Goal: Task Accomplishment & Management: Manage account settings

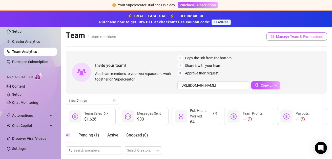
click at [300, 37] on span "Manage Team & Permissions" at bounding box center [299, 36] width 47 height 4
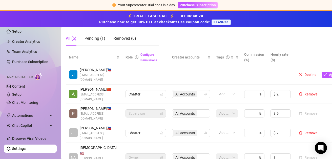
scroll to position [127, 0]
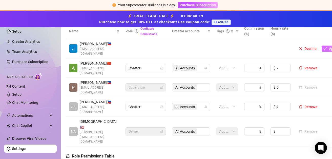
click at [326, 46] on button "Approve" at bounding box center [333, 49] width 23 height 6
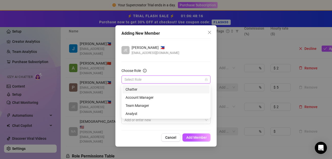
click at [164, 75] on div "Choose Role Select Role" at bounding box center [165, 76] width 89 height 16
click at [136, 87] on div "Chatter" at bounding box center [165, 90] width 81 height 6
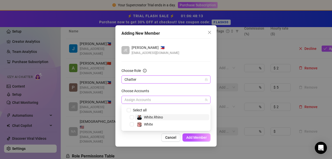
click at [167, 100] on div at bounding box center [163, 99] width 82 height 7
click at [130, 109] on input "Select all" at bounding box center [129, 110] width 4 height 4
click at [128, 110] on input "Select all" at bounding box center [129, 110] width 4 height 4
click at [126, 110] on span at bounding box center [126, 110] width 6 height 6
click at [188, 92] on div "Choose Accounts" at bounding box center [165, 92] width 89 height 8
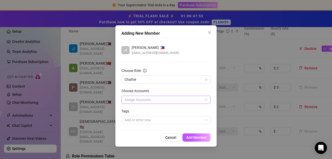
click at [143, 99] on div at bounding box center [163, 99] width 82 height 7
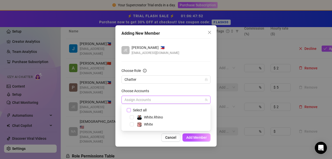
click at [130, 111] on input "Select all" at bounding box center [129, 110] width 4 height 4
checkbox input "true"
click at [198, 137] on span "Add Member" at bounding box center [196, 137] width 20 height 4
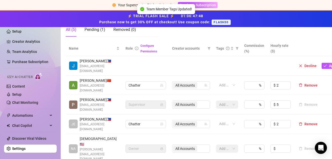
scroll to position [101, 0]
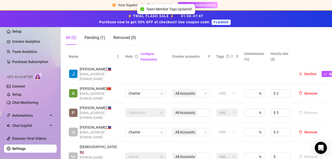
click at [323, 72] on icon "check" at bounding box center [325, 74] width 4 height 4
click at [325, 72] on icon "check" at bounding box center [325, 74] width 4 height 4
click at [137, 55] on icon "info-circle" at bounding box center [137, 57] width 4 height 4
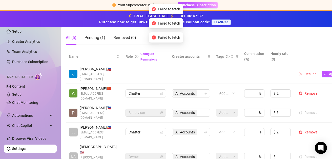
scroll to position [180, 0]
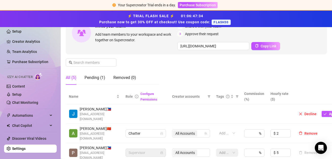
scroll to position [104, 0]
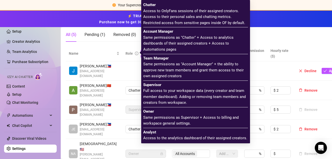
click at [137, 52] on icon "info-circle" at bounding box center [137, 54] width 4 height 4
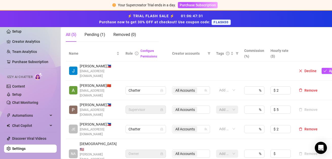
click at [135, 52] on icon "info-circle" at bounding box center [137, 54] width 4 height 4
click at [131, 53] on span "Role" at bounding box center [128, 53] width 7 height 4
click at [143, 55] on link "Configure Permissions" at bounding box center [148, 53] width 17 height 9
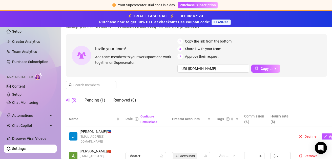
scroll to position [115, 0]
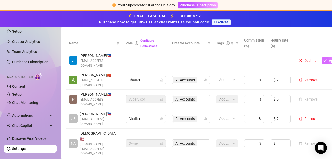
click at [323, 59] on icon "check" at bounding box center [325, 61] width 4 height 4
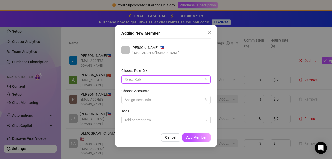
click at [163, 77] on input "Choose Role" at bounding box center [163, 80] width 78 height 8
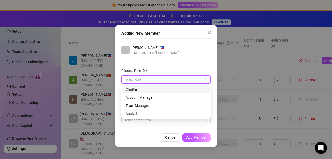
click at [156, 79] on input "Choose Role" at bounding box center [163, 80] width 78 height 8
click at [180, 80] on input "Choose Role" at bounding box center [163, 80] width 78 height 8
click at [167, 88] on div "Chatter" at bounding box center [165, 90] width 81 height 6
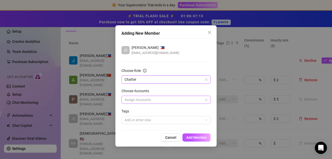
click at [158, 103] on div "Assign Accounts" at bounding box center [165, 100] width 89 height 8
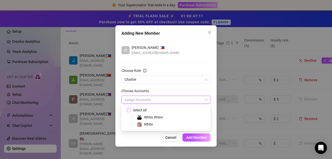
click at [130, 108] on input "Select all" at bounding box center [129, 110] width 4 height 4
checkbox input "true"
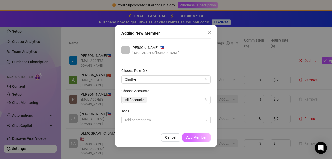
click at [191, 138] on span "Add Member" at bounding box center [196, 137] width 20 height 4
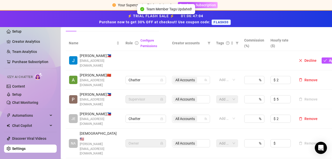
click at [248, 44] on th "Commission (%)" at bounding box center [254, 42] width 26 height 15
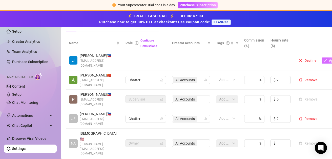
click at [323, 59] on icon "check" at bounding box center [325, 61] width 4 height 4
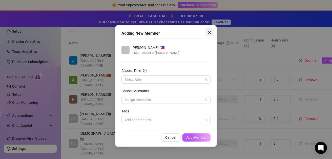
click at [210, 34] on icon "close" at bounding box center [209, 32] width 4 height 4
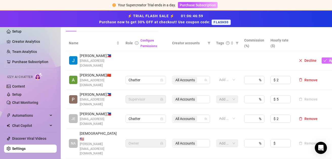
click at [323, 59] on icon "check" at bounding box center [325, 61] width 4 height 4
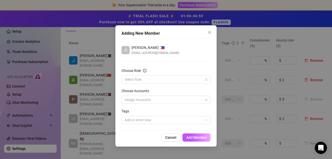
click at [311, 44] on div "Adding New Member [PERSON_NAME] 🇵🇭 [EMAIL_ADDRESS][DOMAIN_NAME] Choose Role Sel…" at bounding box center [166, 79] width 332 height 159
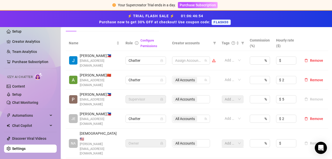
click at [194, 58] on div at bounding box center [188, 60] width 31 height 7
click at [206, 59] on icon "team" at bounding box center [205, 60] width 3 height 3
click at [191, 58] on div at bounding box center [188, 60] width 31 height 7
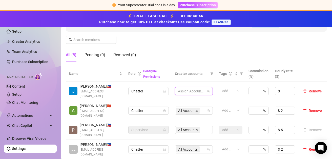
scroll to position [89, 0]
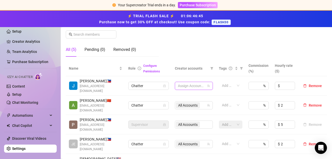
click at [192, 82] on div at bounding box center [191, 85] width 31 height 7
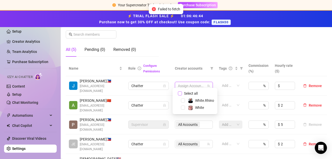
click at [180, 93] on input "Select all" at bounding box center [180, 93] width 4 height 4
checkbox input "true"
click at [301, 52] on div "Manage Team Members Manage your team members, their commission and hourly rate,…" at bounding box center [196, 14] width 261 height 94
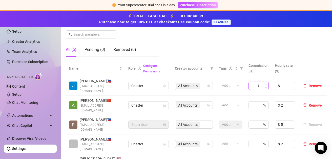
click at [251, 82] on input at bounding box center [253, 86] width 5 height 8
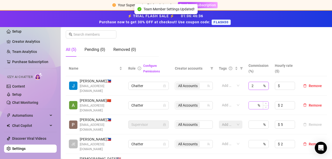
type input "2"
click at [251, 101] on input at bounding box center [253, 105] width 5 height 8
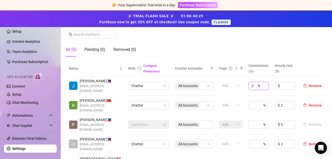
click at [253, 82] on input "2" at bounding box center [253, 86] width 5 height 8
click at [281, 83] on input at bounding box center [288, 86] width 14 height 8
type input "2"
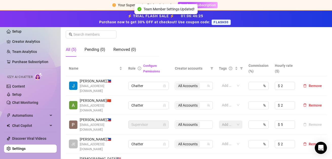
click at [305, 56] on div "Manage Team Members Manage your team members, their commission and hourly rate,…" at bounding box center [196, 14] width 261 height 94
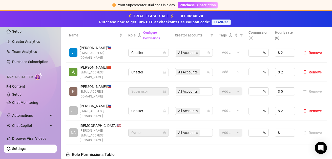
scroll to position [115, 0]
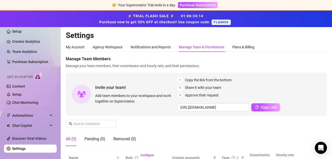
click at [135, 72] on div "Manage Team Members Manage your team members, their commission and hourly rate,…" at bounding box center [196, 103] width 261 height 94
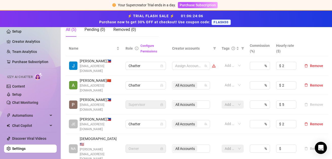
scroll to position [101, 0]
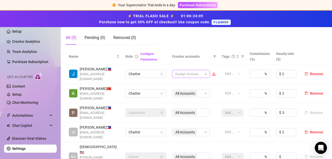
click at [187, 70] on div at bounding box center [188, 73] width 31 height 7
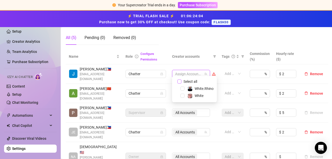
click at [180, 81] on input "Select all" at bounding box center [179, 81] width 4 height 4
checkbox input "true"
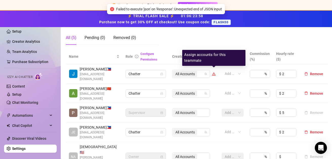
click at [214, 73] on icon "warning" at bounding box center [214, 74] width 1 height 2
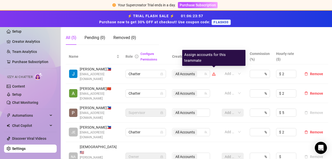
click at [213, 72] on icon "warning" at bounding box center [214, 74] width 4 height 4
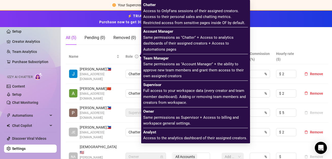
click at [137, 55] on icon "info-circle" at bounding box center [137, 57] width 4 height 4
drag, startPoint x: 128, startPoint y: 57, endPoint x: 137, endPoint y: 56, distance: 9.6
click at [128, 57] on span "Role" at bounding box center [128, 56] width 7 height 4
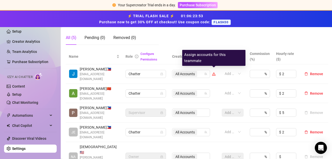
click at [212, 71] on div "All Accounts" at bounding box center [194, 74] width 44 height 8
click at [214, 73] on icon "warning" at bounding box center [214, 74] width 3 height 2
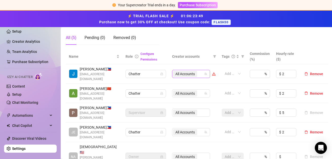
click at [204, 72] on icon "team" at bounding box center [205, 73] width 3 height 3
click at [206, 72] on icon "team" at bounding box center [205, 73] width 3 height 3
click at [188, 71] on span "All Accounts" at bounding box center [184, 74] width 19 height 6
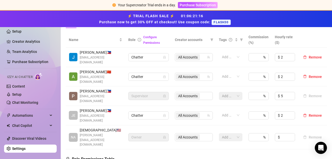
scroll to position [127, 0]
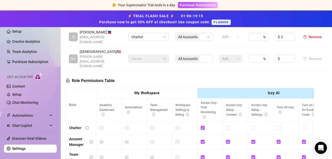
scroll to position [252, 0]
